Goal: Register for event/course

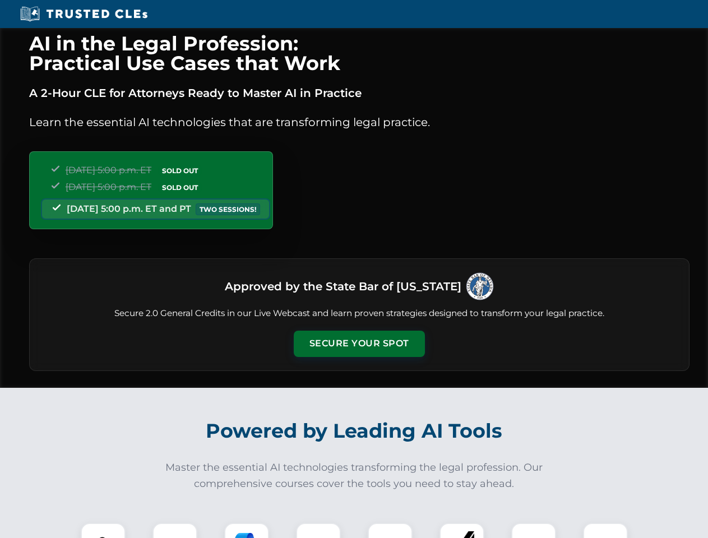
click at [359, 344] on button "Secure Your Spot" at bounding box center [359, 344] width 131 height 26
click at [103, 530] on img at bounding box center [103, 545] width 33 height 33
